Goal: Information Seeking & Learning: Learn about a topic

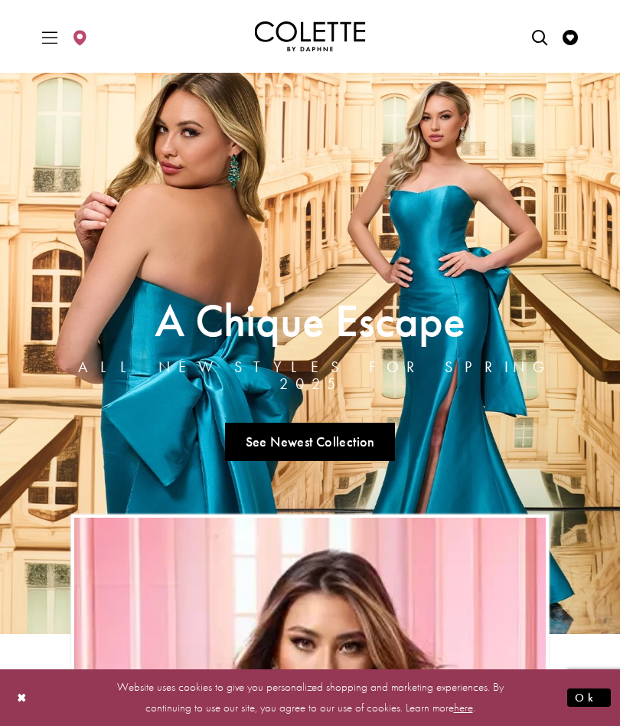
click at [346, 442] on link "See Newest Collection" at bounding box center [310, 441] width 170 height 38
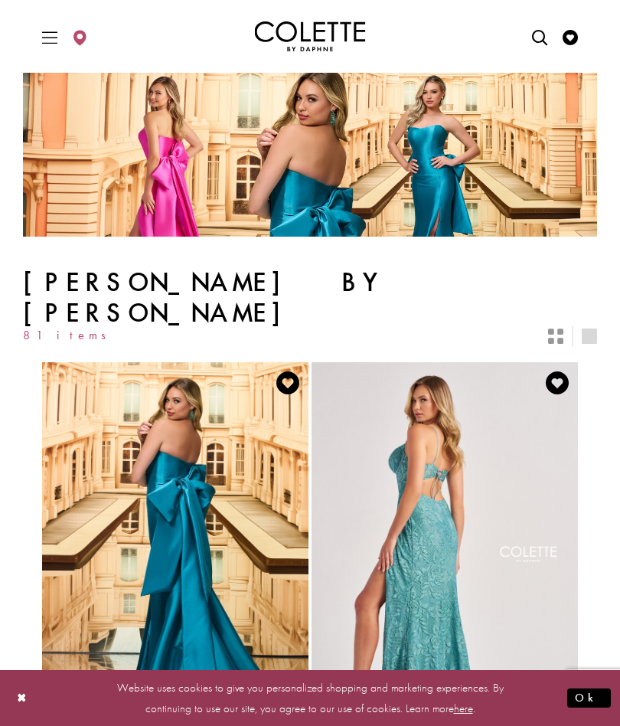
click at [60, 32] on span "Toggle Main Navigation Menu" at bounding box center [49, 36] width 23 height 42
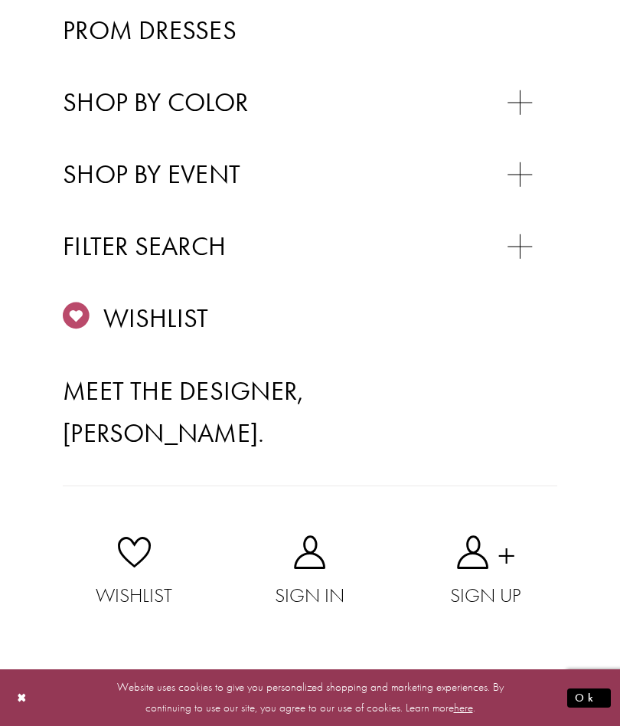
scroll to position [594, 0]
click at [241, 196] on span "EVENING DRESSES" at bounding box center [179, 211] width 187 height 30
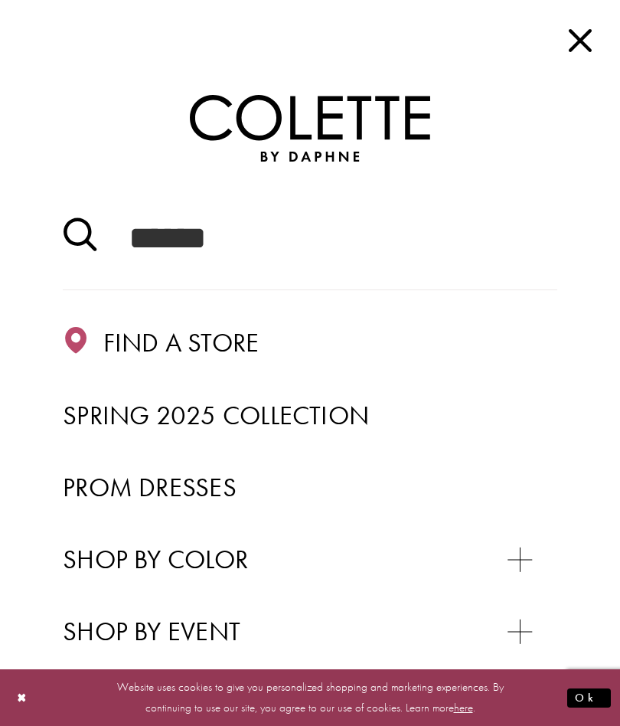
scroll to position [-11, 0]
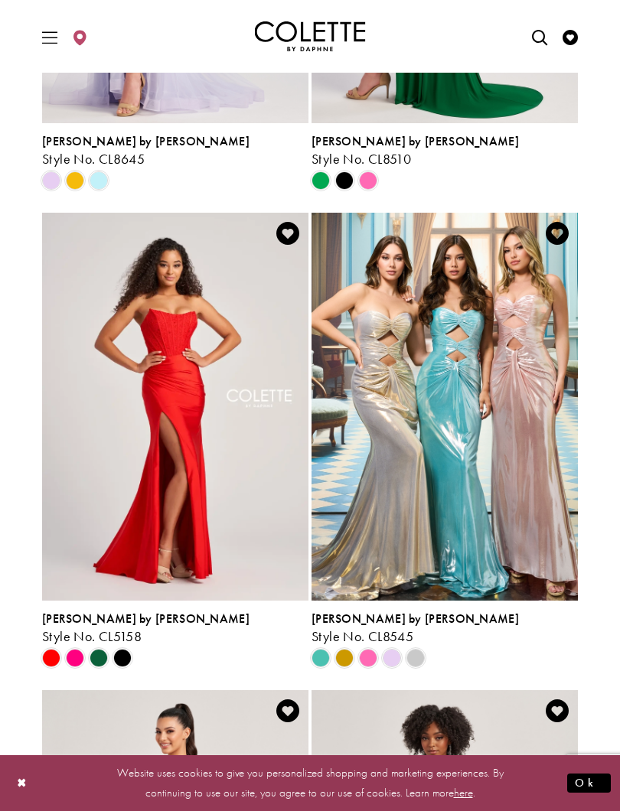
scroll to position [879, 0]
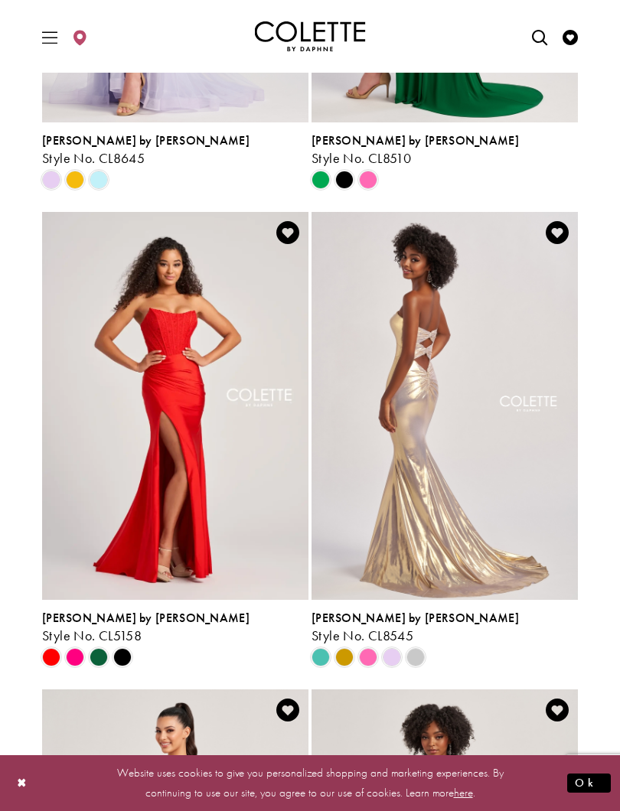
click at [610, 725] on button "Ok" at bounding box center [589, 783] width 44 height 19
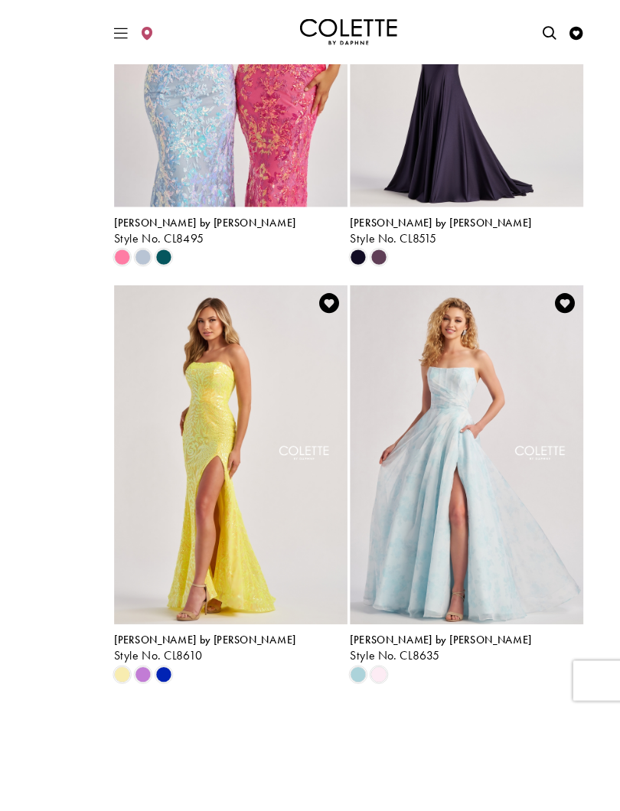
scroll to position [2868, 0]
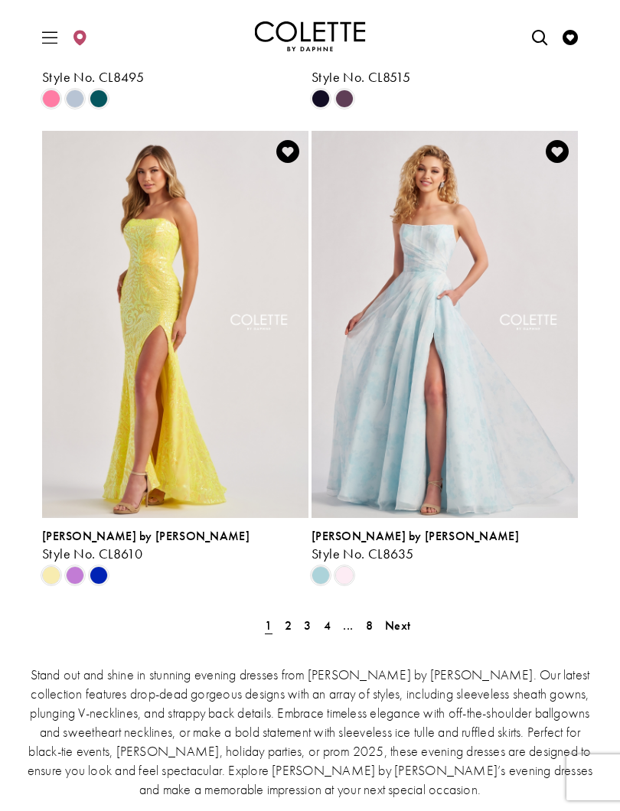
click at [293, 631] on link "2" at bounding box center [288, 626] width 16 height 22
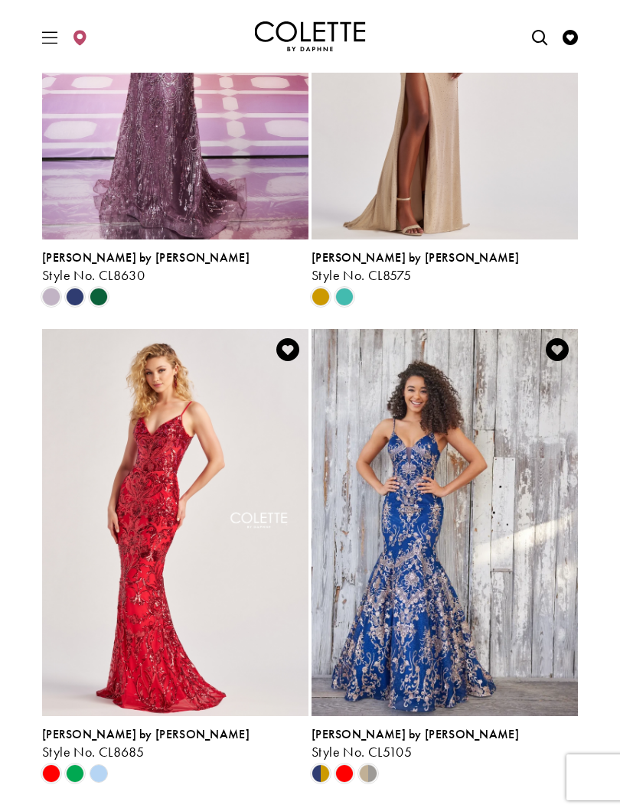
scroll to position [2799, 0]
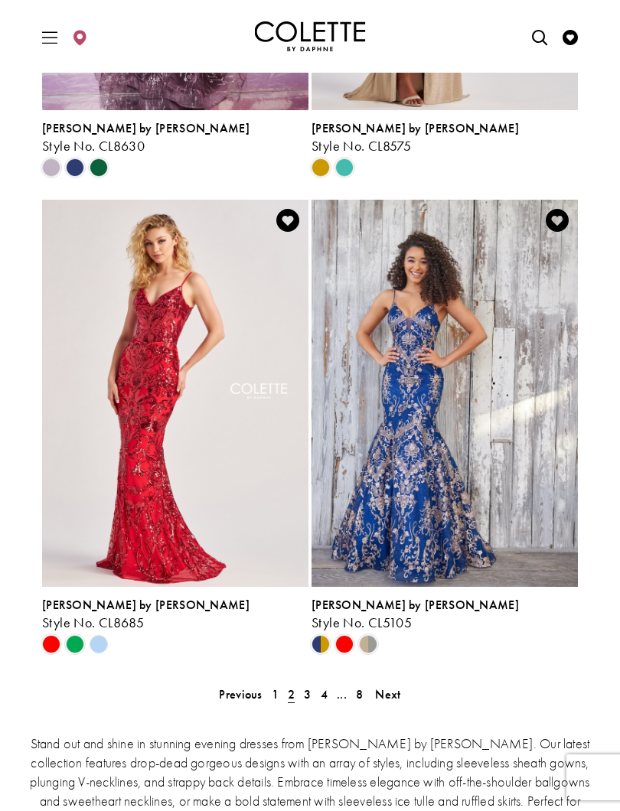
click at [309, 696] on span "3" at bounding box center [307, 695] width 7 height 16
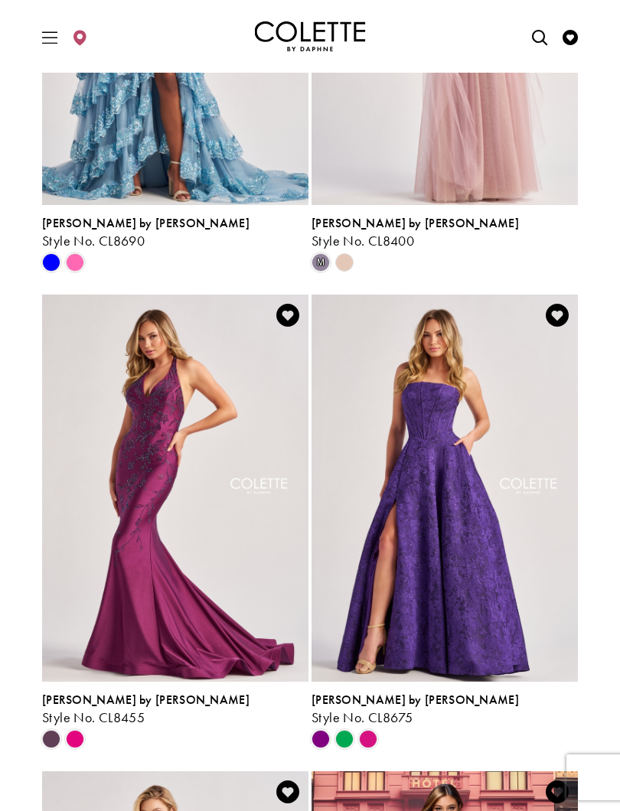
scroll to position [468, 0]
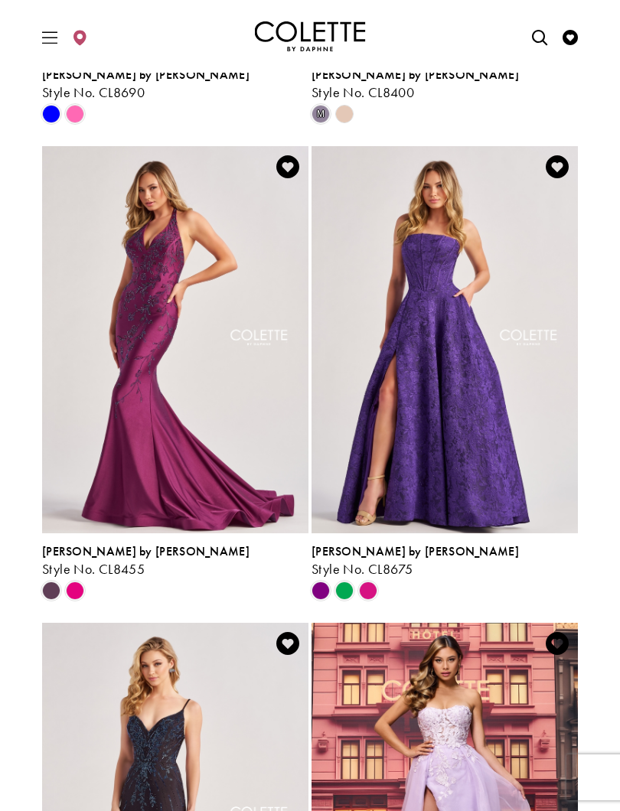
click at [345, 595] on span "Product List" at bounding box center [344, 591] width 18 height 18
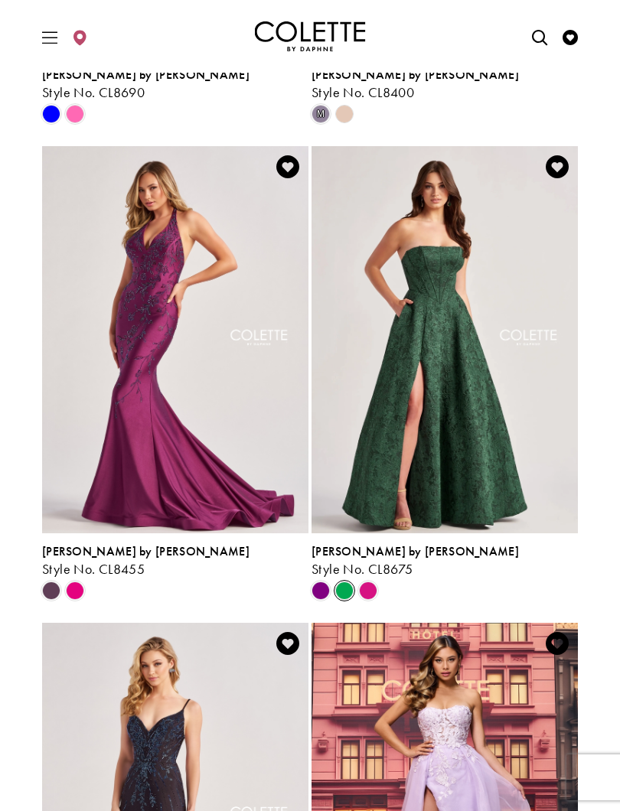
click at [373, 595] on span "Product List" at bounding box center [368, 591] width 18 height 18
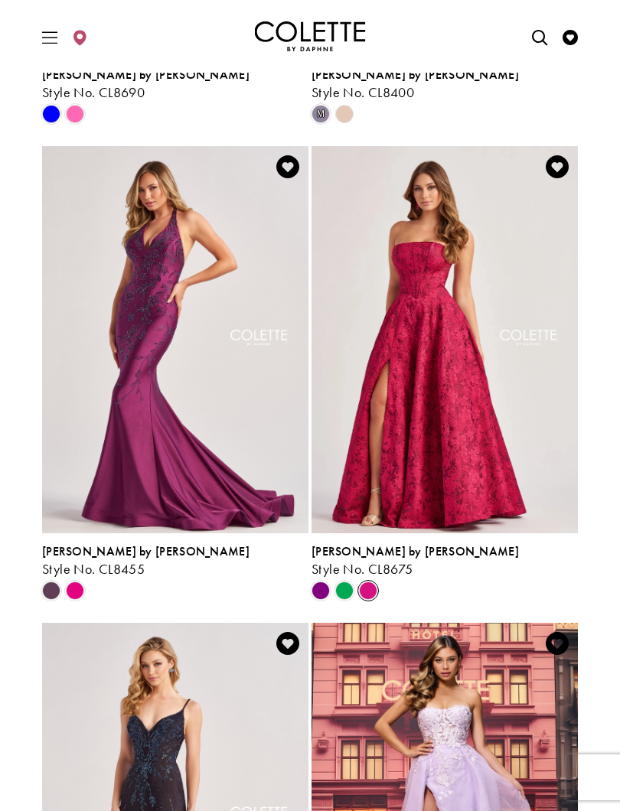
click at [323, 591] on span "Product List" at bounding box center [321, 591] width 18 height 18
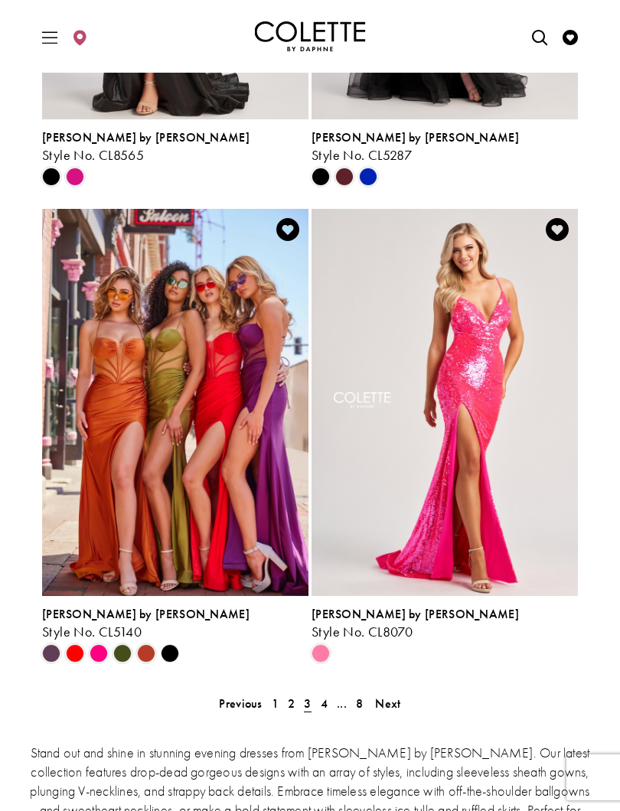
scroll to position [2791, 0]
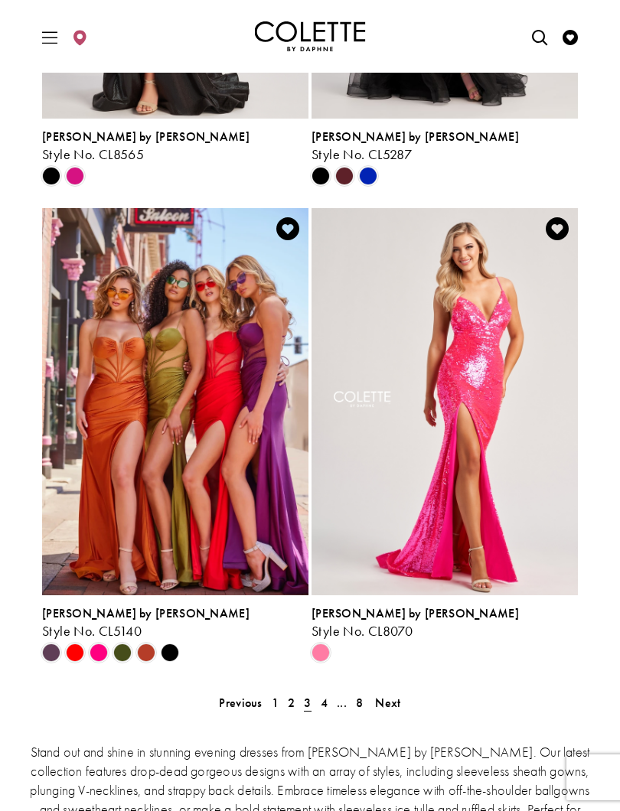
click at [328, 706] on link "4" at bounding box center [324, 703] width 16 height 22
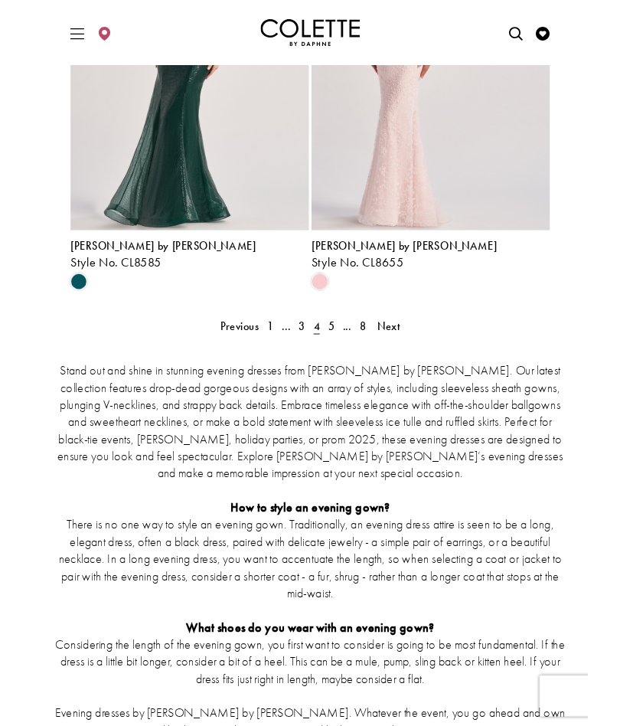
scroll to position [3128, 0]
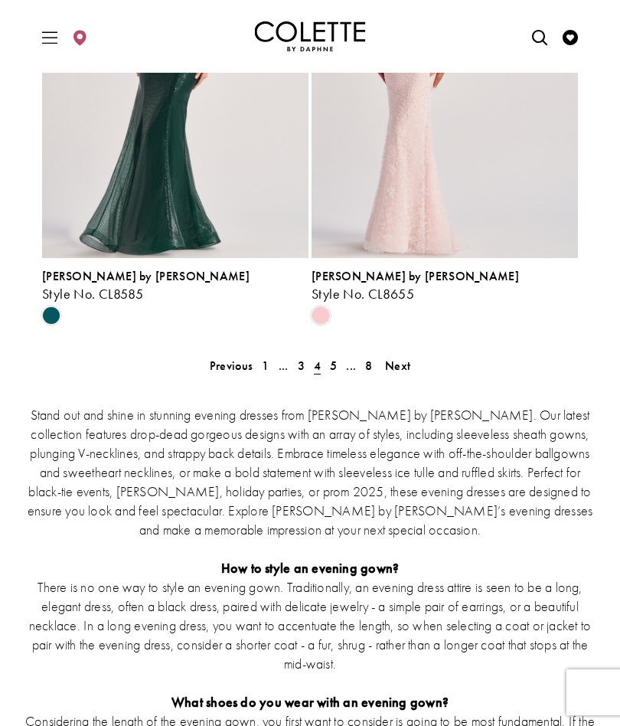
click at [339, 365] on link "5" at bounding box center [333, 365] width 16 height 22
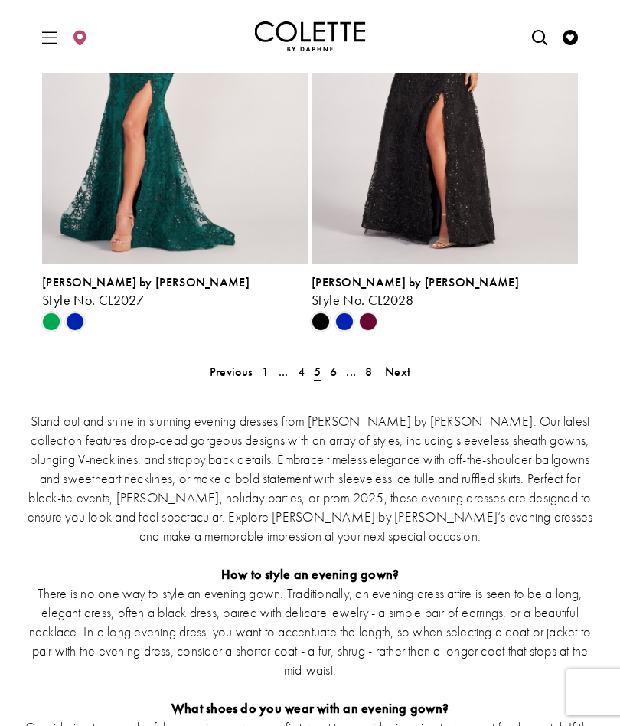
scroll to position [3221, 0]
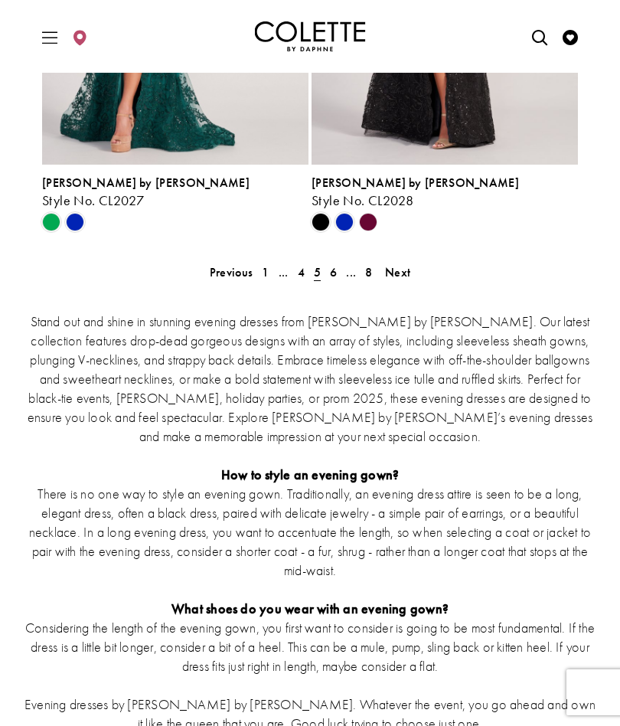
click at [330, 276] on span "6" at bounding box center [333, 272] width 7 height 16
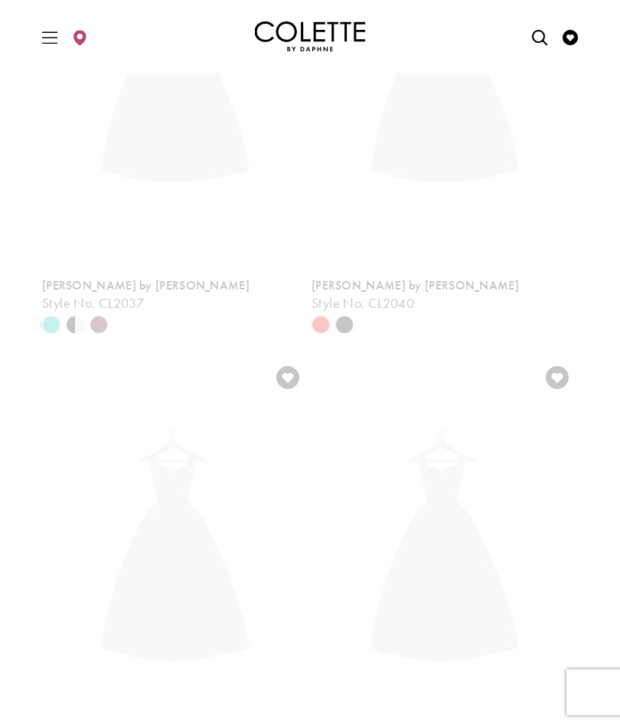
scroll to position [64, 0]
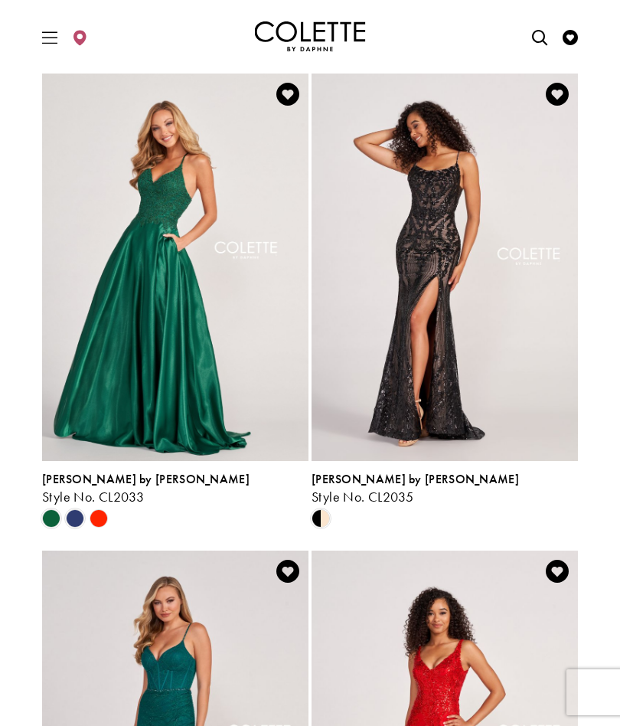
click at [77, 517] on span "Product List" at bounding box center [75, 518] width 18 height 18
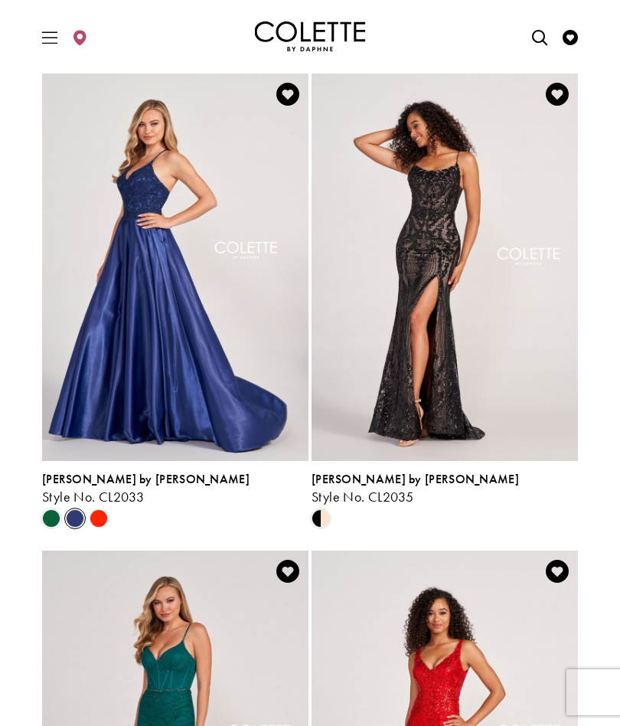
click at [53, 527] on span "Product List" at bounding box center [51, 518] width 18 height 18
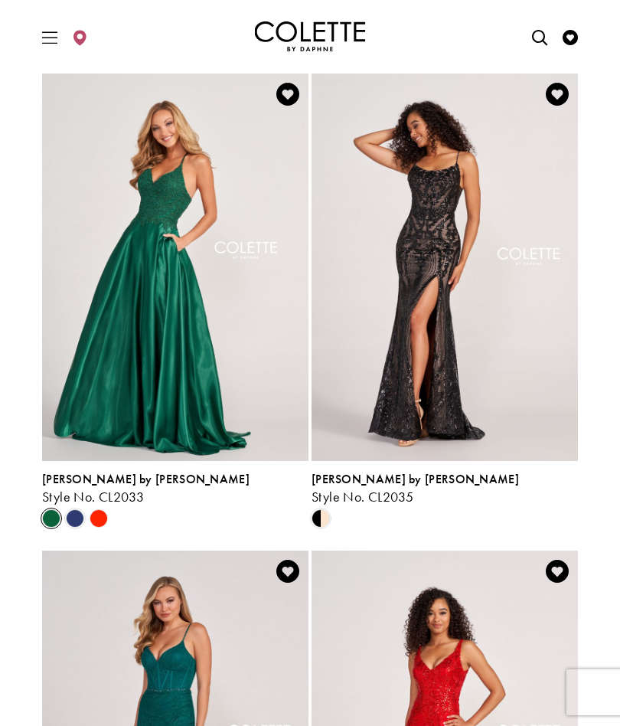
click at [80, 512] on span "Product List" at bounding box center [75, 518] width 18 height 18
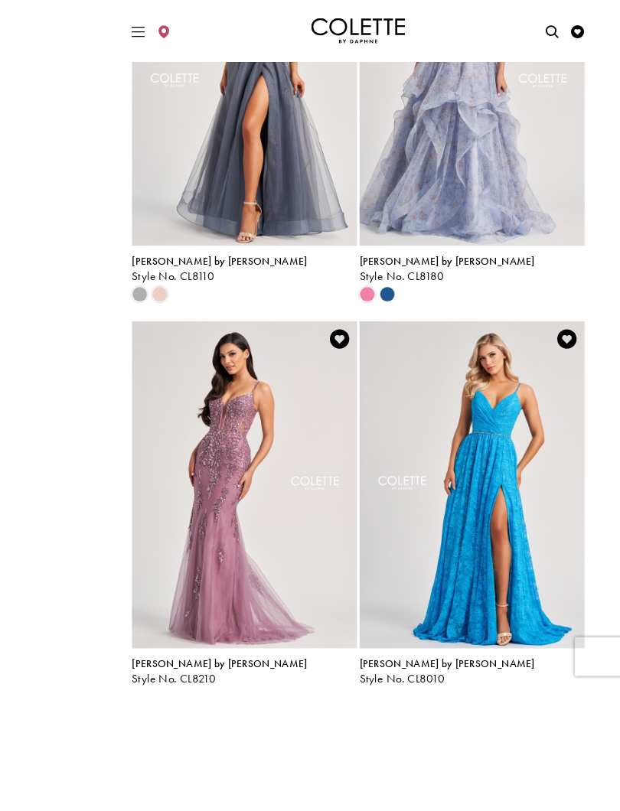
scroll to position [2313, 0]
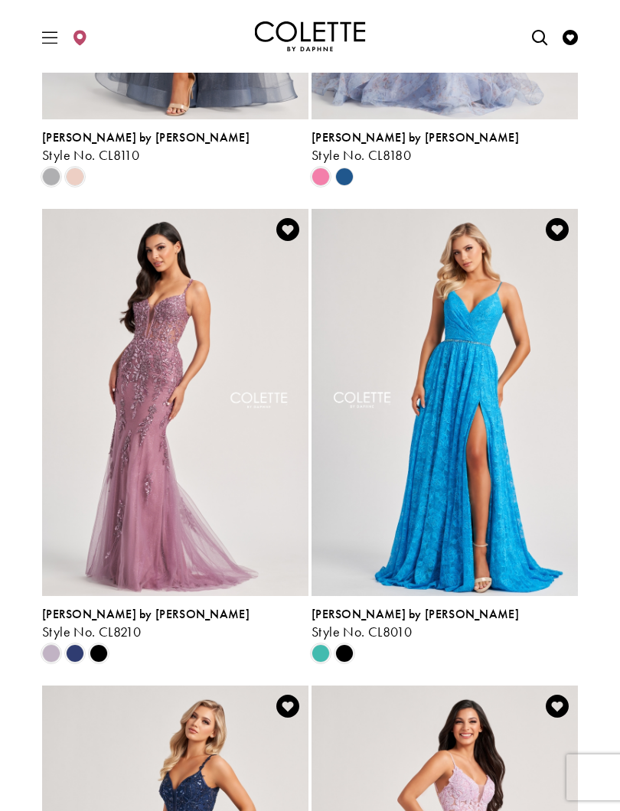
click at [327, 647] on span "Product List" at bounding box center [321, 653] width 18 height 18
click at [325, 651] on span "Product List" at bounding box center [321, 653] width 18 height 18
click at [347, 647] on span "Product List" at bounding box center [344, 653] width 18 height 18
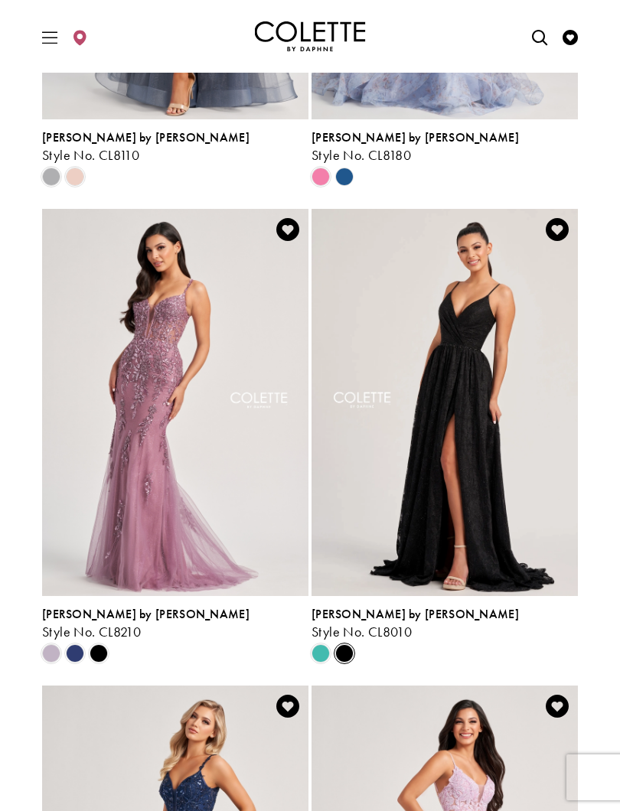
click at [322, 651] on span "Product List" at bounding box center [321, 653] width 18 height 18
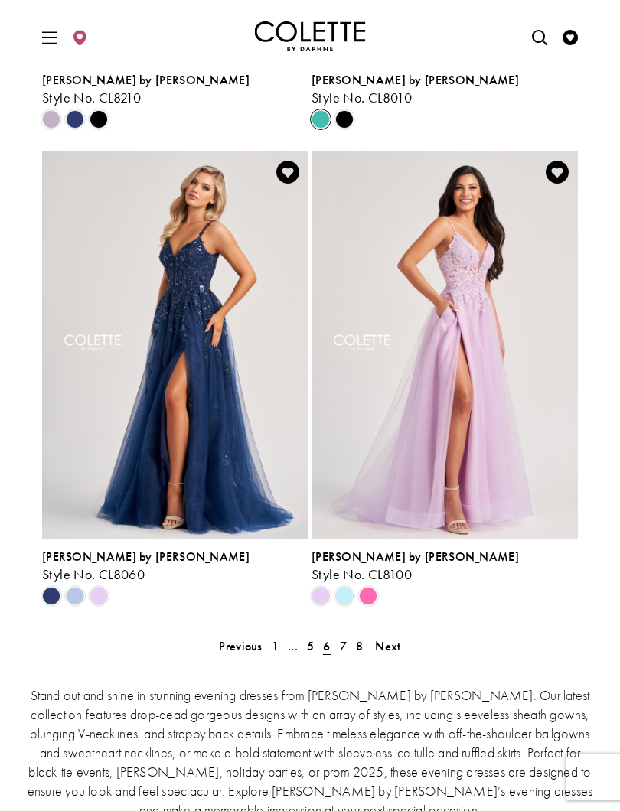
scroll to position [2848, 0]
click at [347, 642] on link "7" at bounding box center [343, 645] width 16 height 22
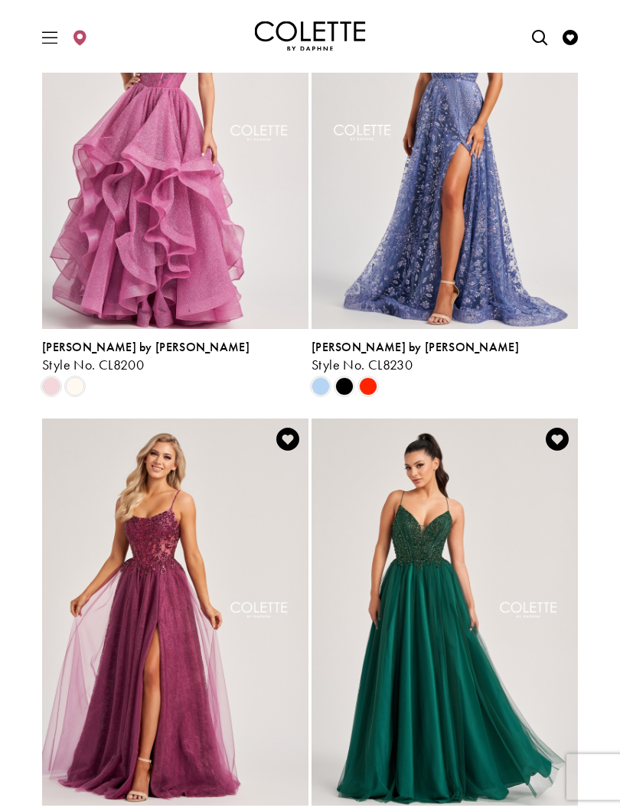
scroll to position [1286, 0]
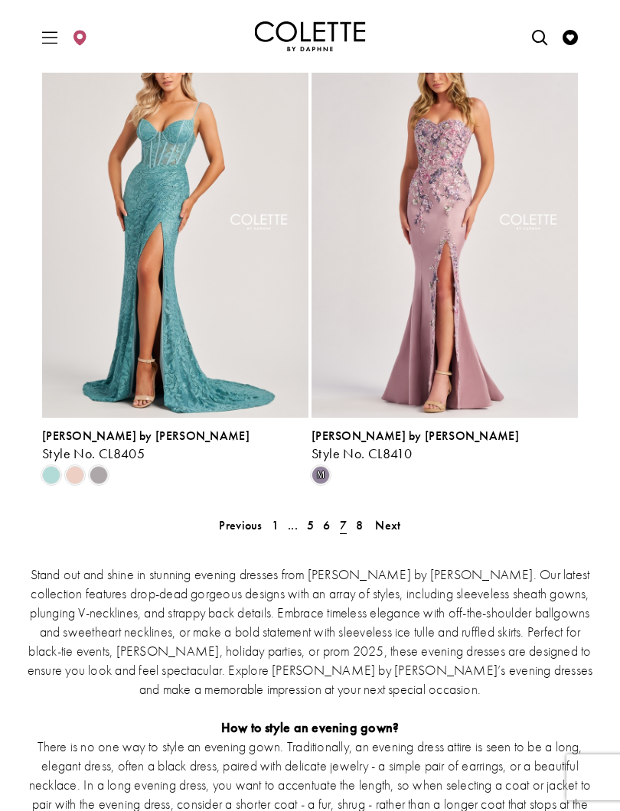
click at [358, 524] on span "8" at bounding box center [359, 525] width 7 height 16
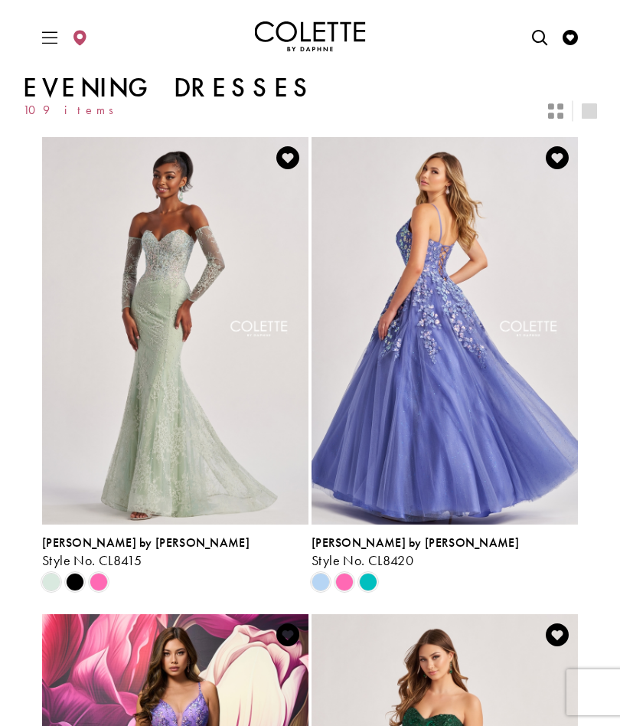
click at [57, 34] on icon "Toggle Main Navigation Menu" at bounding box center [49, 37] width 15 height 15
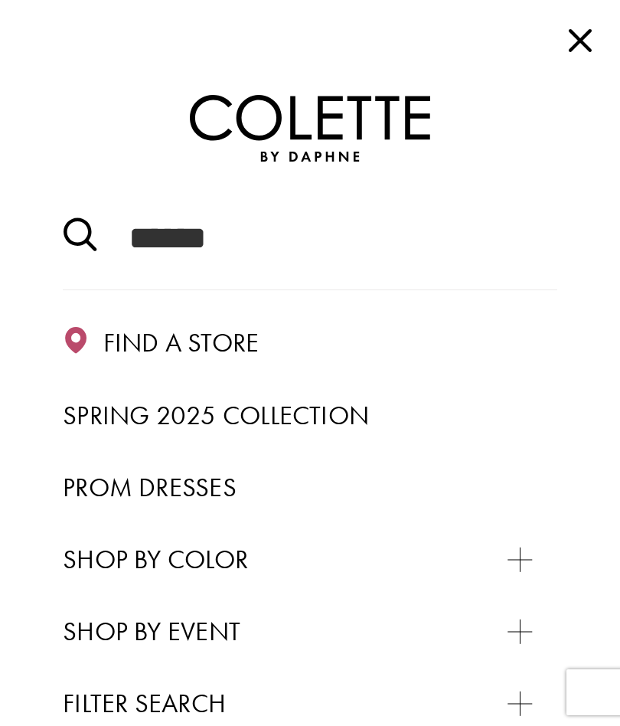
click at [569, 34] on span "Close Main Navbar" at bounding box center [580, 40] width 34 height 34
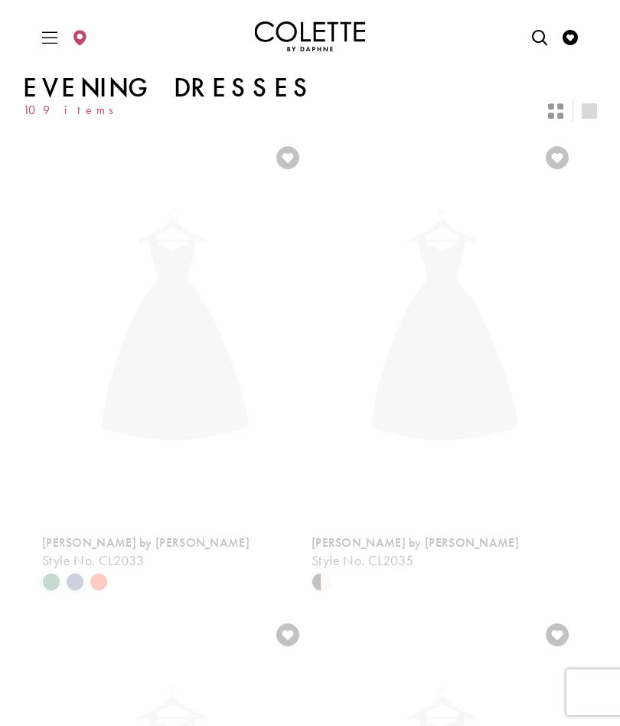
scroll to position [64, 0]
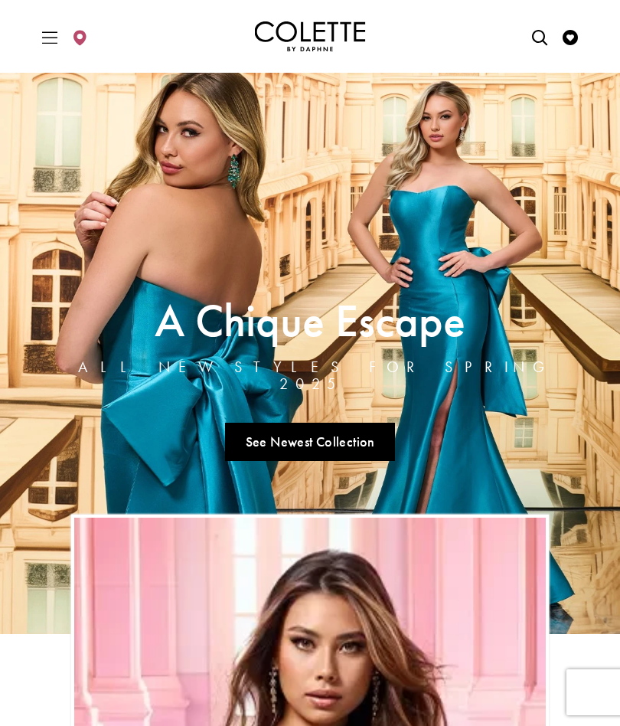
click at [40, 38] on span "Toggle Main Navigation Menu" at bounding box center [49, 36] width 23 height 42
